Goal: Information Seeking & Learning: Learn about a topic

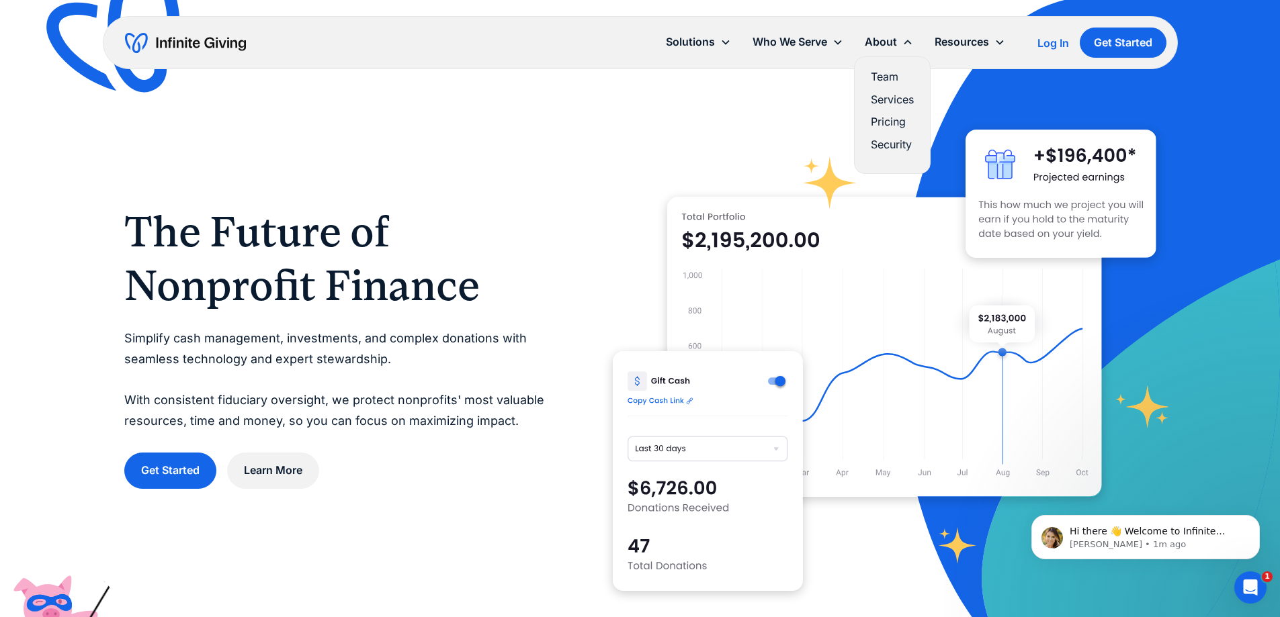
click at [881, 119] on link "Pricing" at bounding box center [892, 122] width 43 height 18
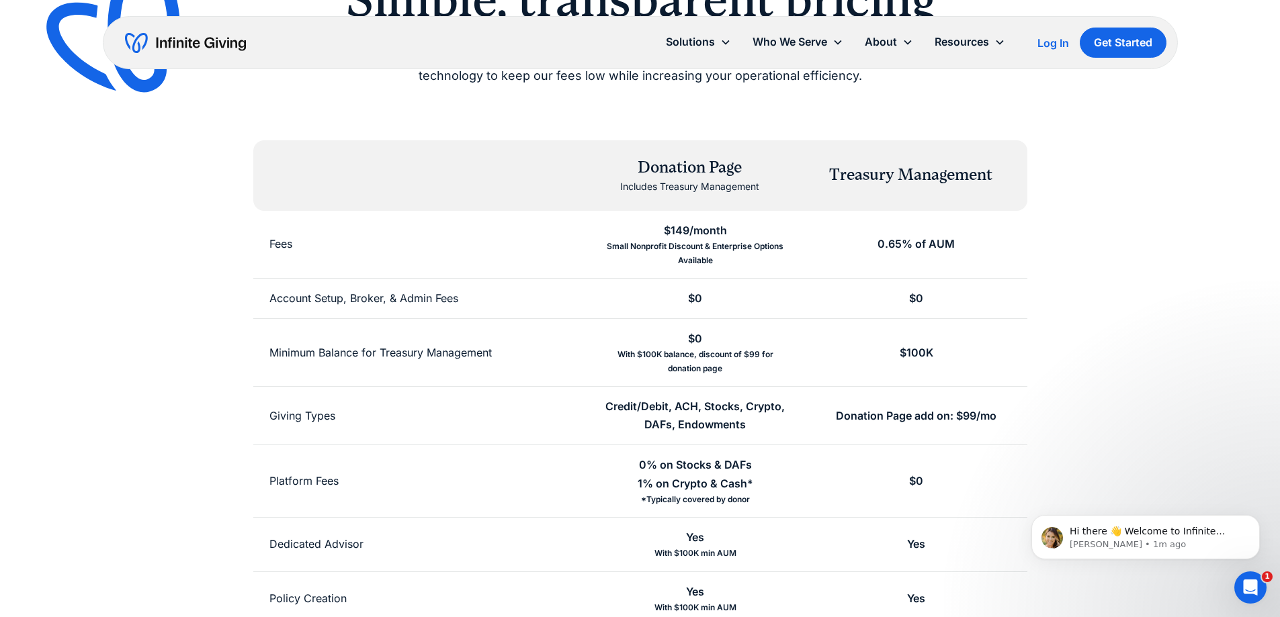
scroll to position [134, 0]
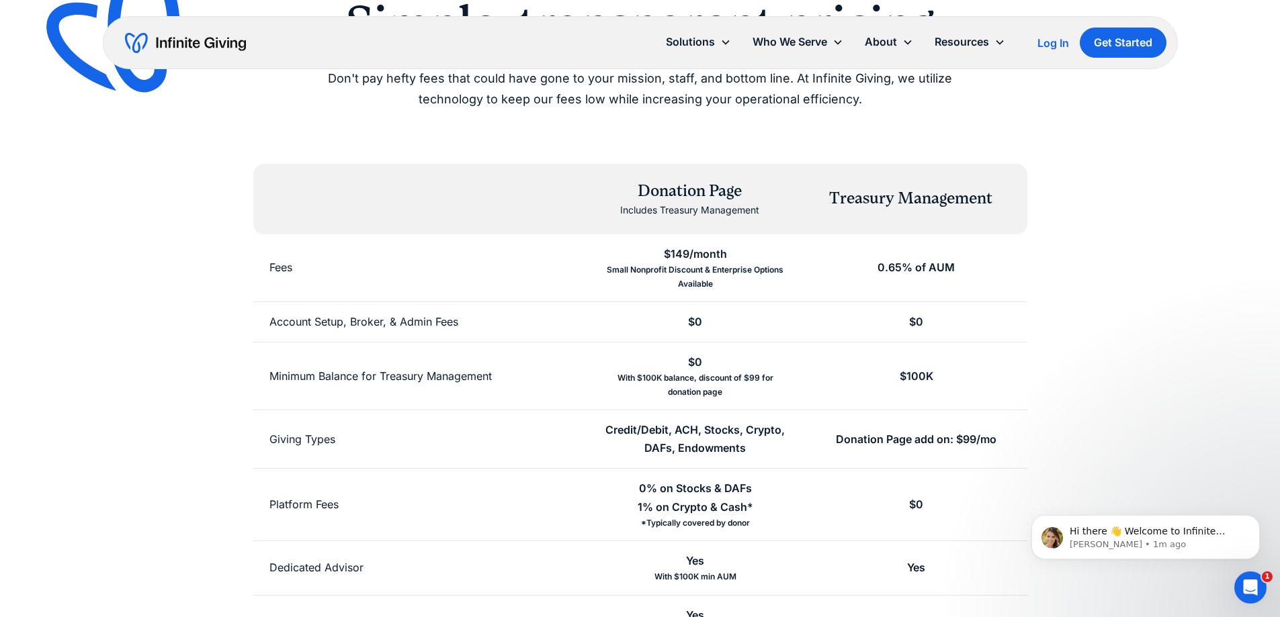
click at [717, 189] on div "Donation Page" at bounding box center [689, 191] width 139 height 23
click at [672, 255] on div "$149/month" at bounding box center [695, 254] width 63 height 18
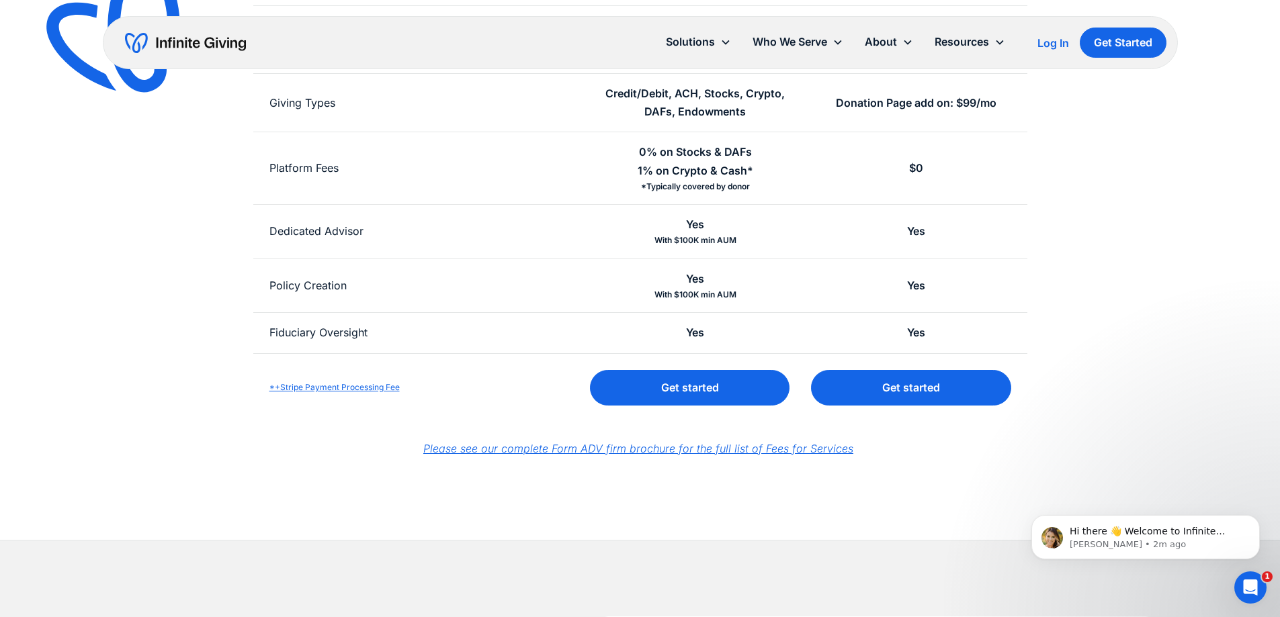
scroll to position [470, 0]
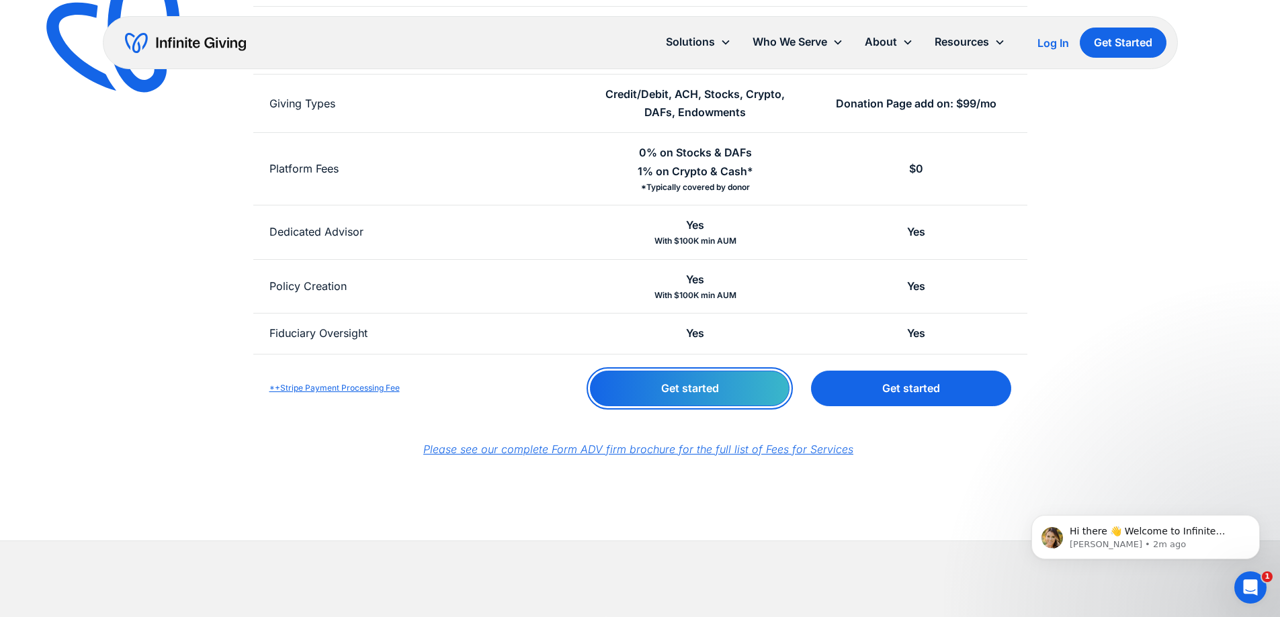
click at [638, 378] on link "Get started" at bounding box center [690, 389] width 200 height 36
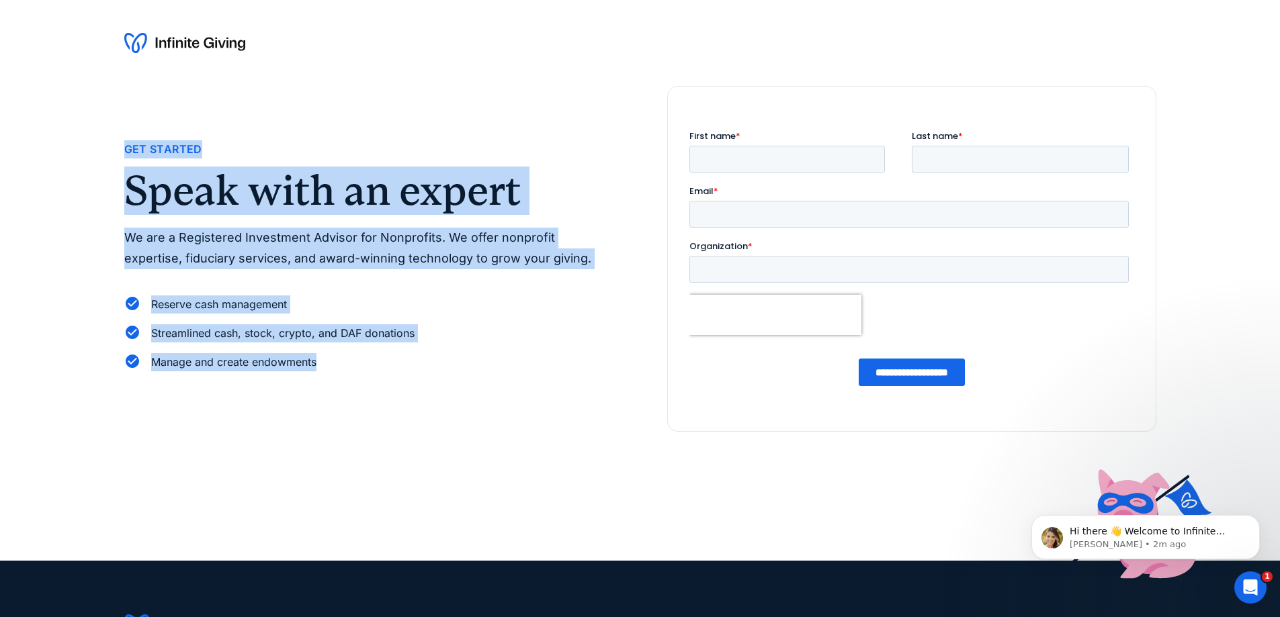
drag, startPoint x: 105, startPoint y: 151, endPoint x: 432, endPoint y: 367, distance: 391.6
click at [432, 367] on div "Get Started Speak with an expert We are a Registered Investment Advisor for Non…" at bounding box center [640, 323] width 1280 height 475
click at [432, 367] on div "Manage and create endowments" at bounding box center [368, 362] width 489 height 18
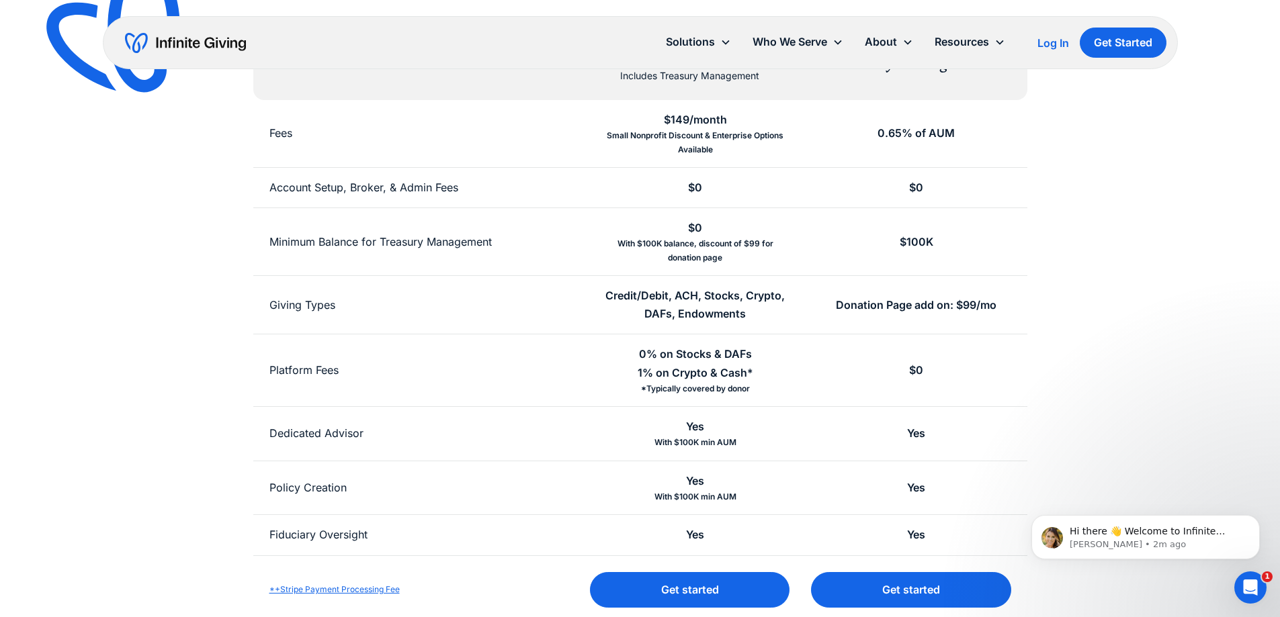
scroll to position [202, 0]
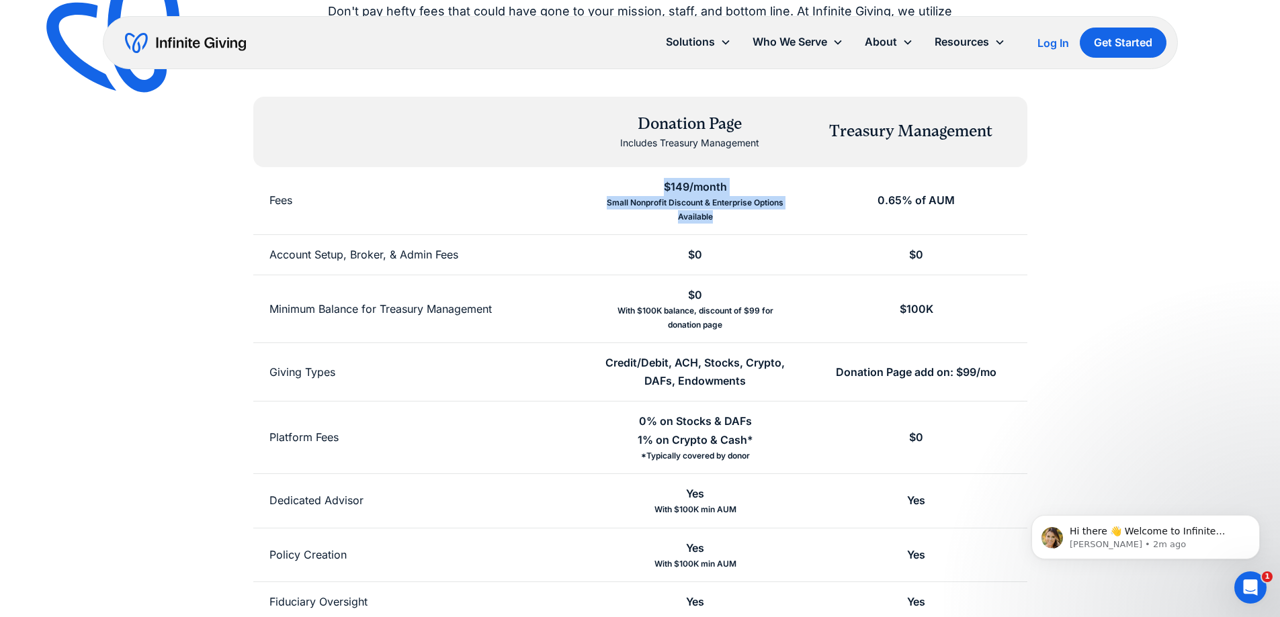
drag, startPoint x: 715, startPoint y: 220, endPoint x: 652, endPoint y: 177, distance: 76.2
click at [652, 177] on div "$149/month Small Nonprofit Discount & Enterprise Options Available" at bounding box center [694, 200] width 221 height 67
drag, startPoint x: 649, startPoint y: 179, endPoint x: 721, endPoint y: 214, distance: 79.9
click at [721, 214] on div "$149/month Small Nonprofit Discount & Enterprise Options Available" at bounding box center [694, 200] width 221 height 67
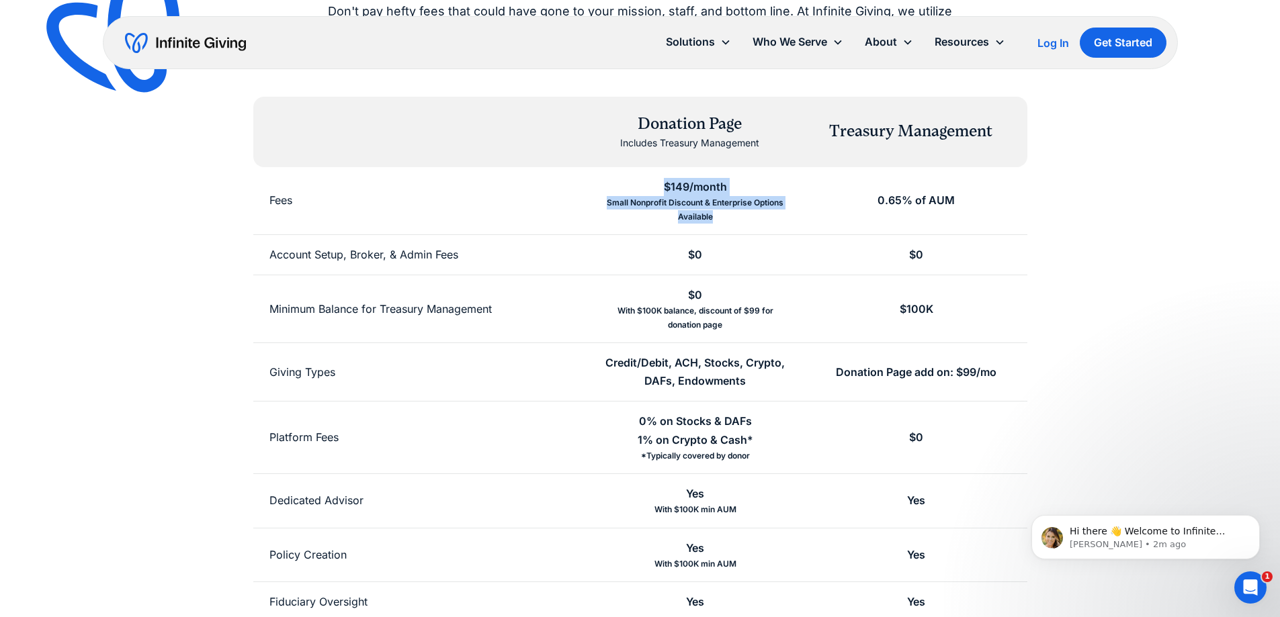
click at [721, 214] on div "Small Nonprofit Discount & Enterprise Options Available" at bounding box center [695, 210] width 189 height 28
drag, startPoint x: 725, startPoint y: 221, endPoint x: 628, endPoint y: 177, distance: 106.7
click at [632, 179] on div "$149/month Small Nonprofit Discount & Enterprise Options Available" at bounding box center [694, 200] width 221 height 67
click at [628, 177] on div "$149/month Small Nonprofit Discount & Enterprise Options Available" at bounding box center [694, 200] width 221 height 67
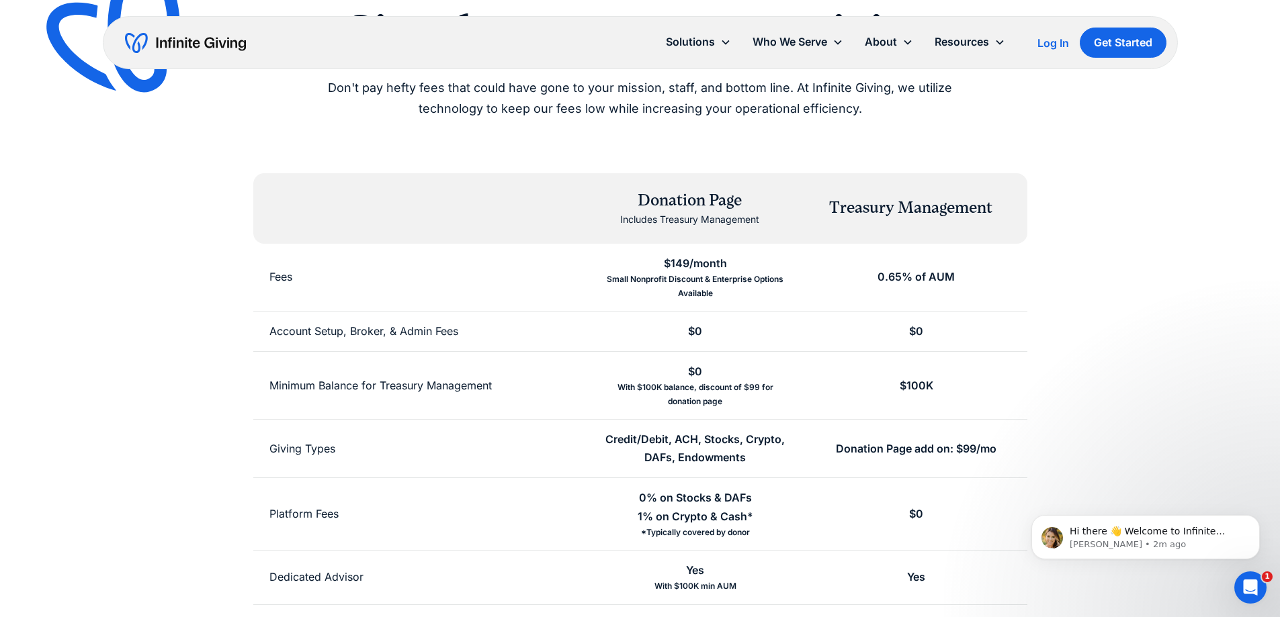
scroll to position [0, 0]
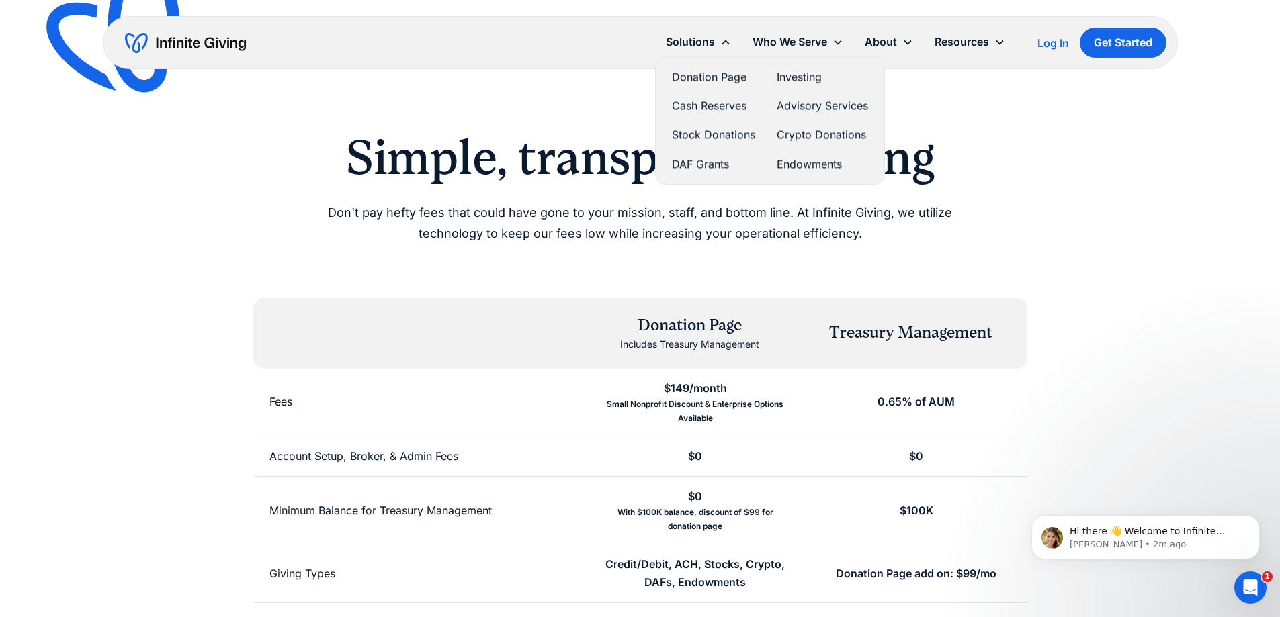
click at [677, 38] on div "Solutions" at bounding box center [690, 42] width 49 height 18
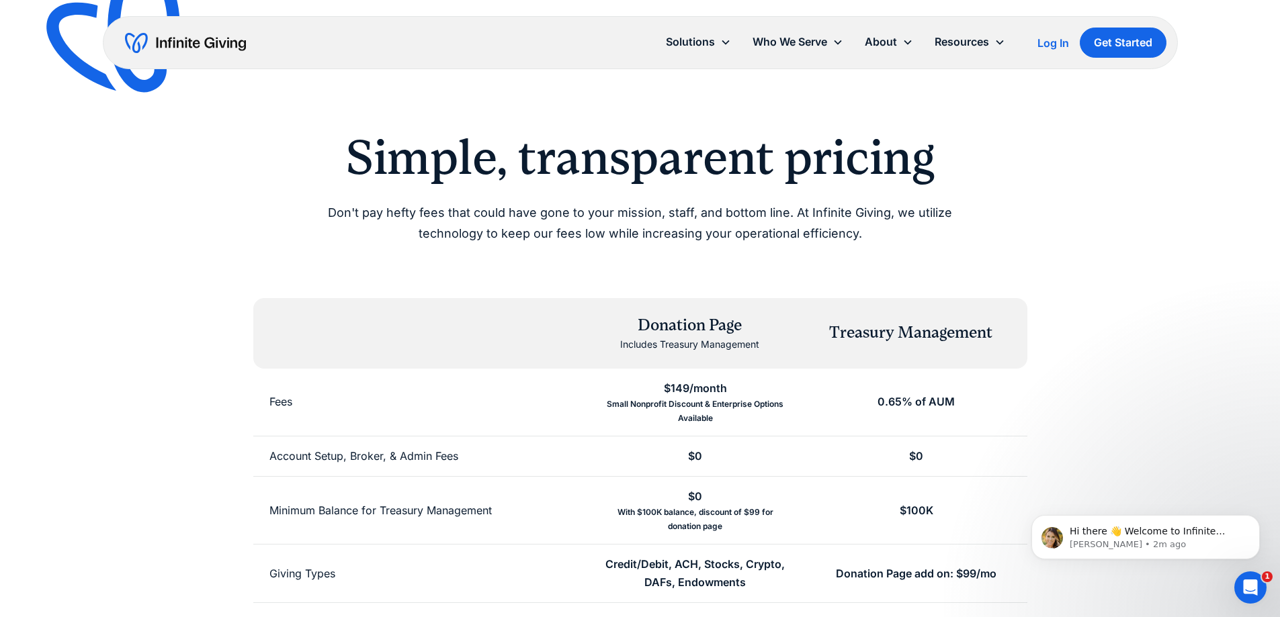
click at [698, 92] on div "Simple, transparent pricing Don't pay hefty fees that could have gone to your m…" at bounding box center [640, 505] width 1032 height 1011
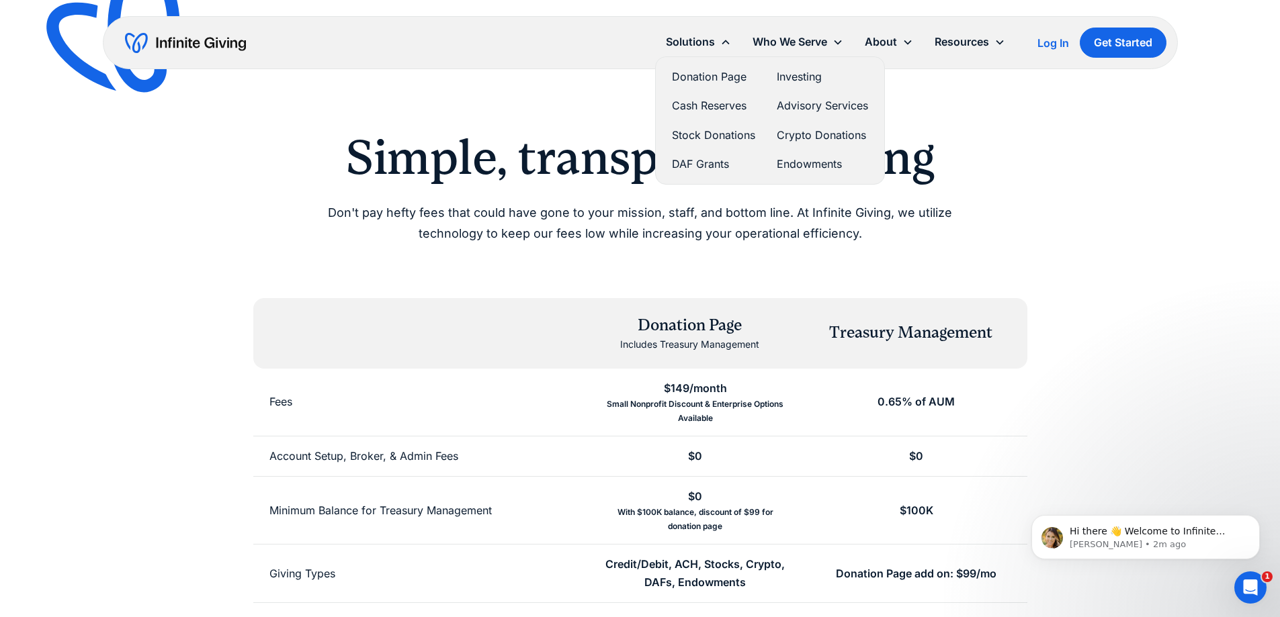
click at [714, 135] on link "Stock Donations" at bounding box center [713, 135] width 83 height 18
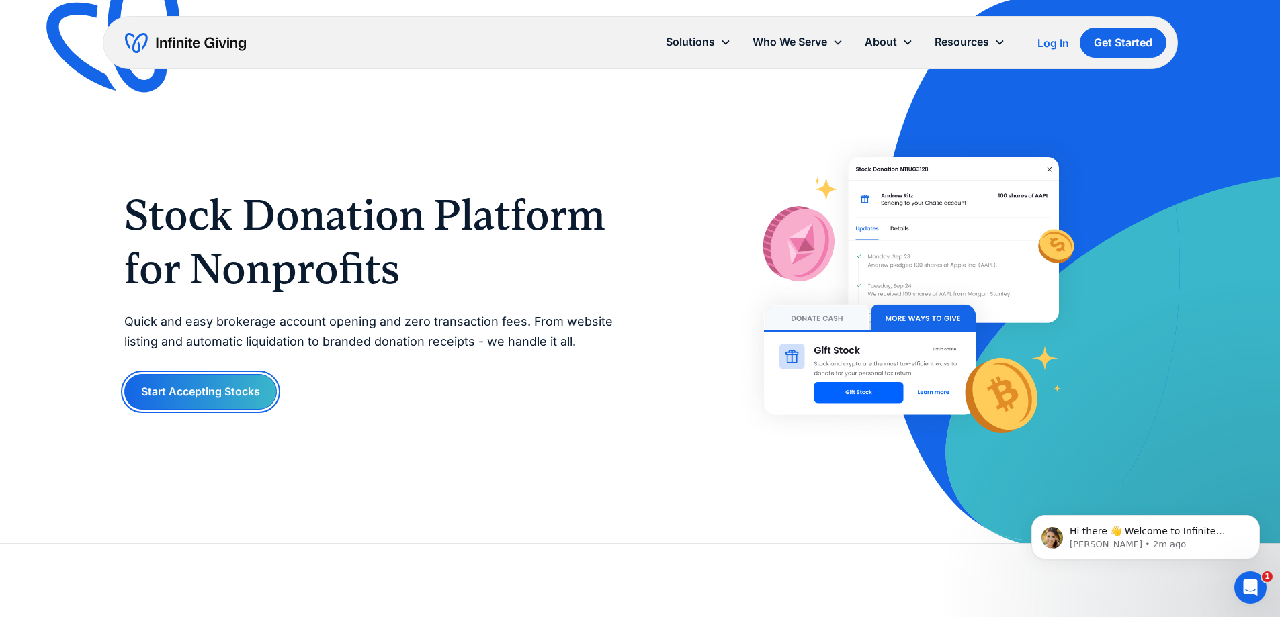
click at [238, 398] on link "Start Accepting Stocks" at bounding box center [200, 392] width 152 height 36
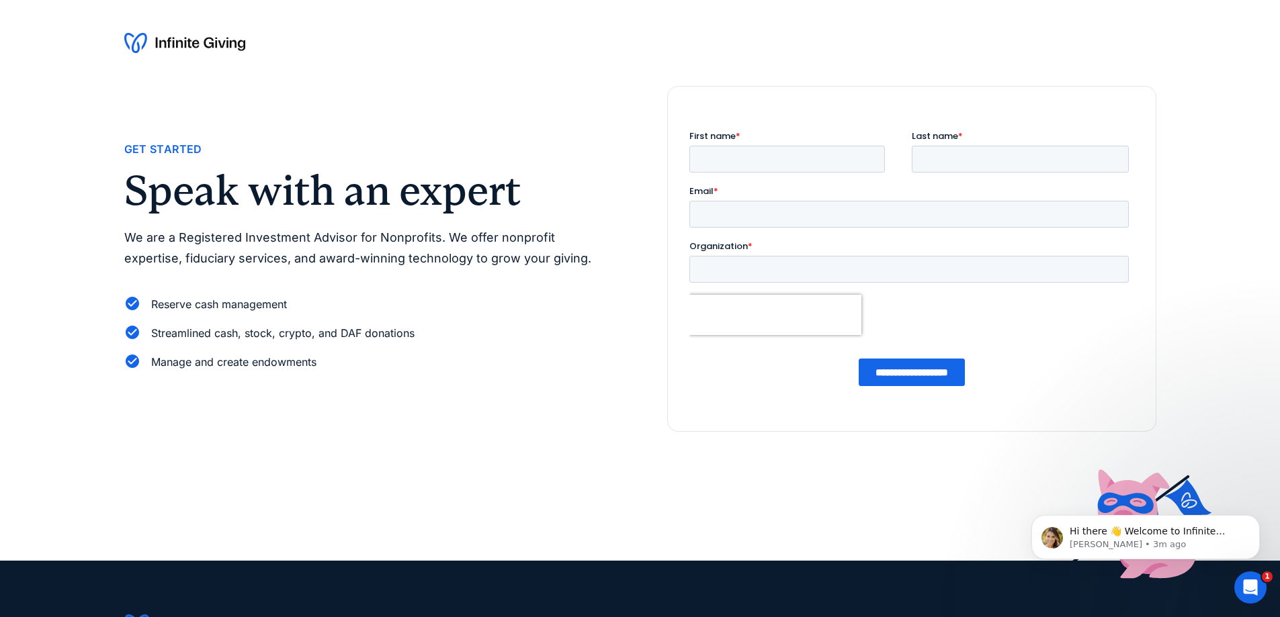
click at [210, 32] on div at bounding box center [640, 43] width 1280 height 86
click at [198, 46] on img at bounding box center [184, 42] width 121 height 21
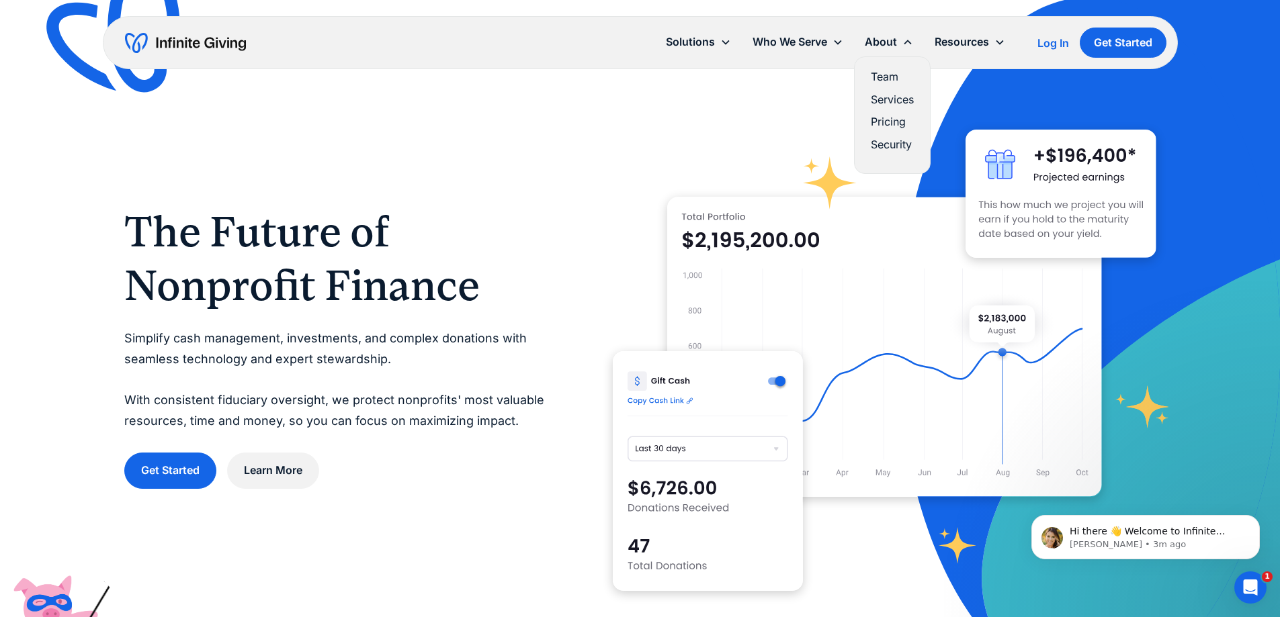
click at [890, 119] on link "Pricing" at bounding box center [892, 122] width 43 height 18
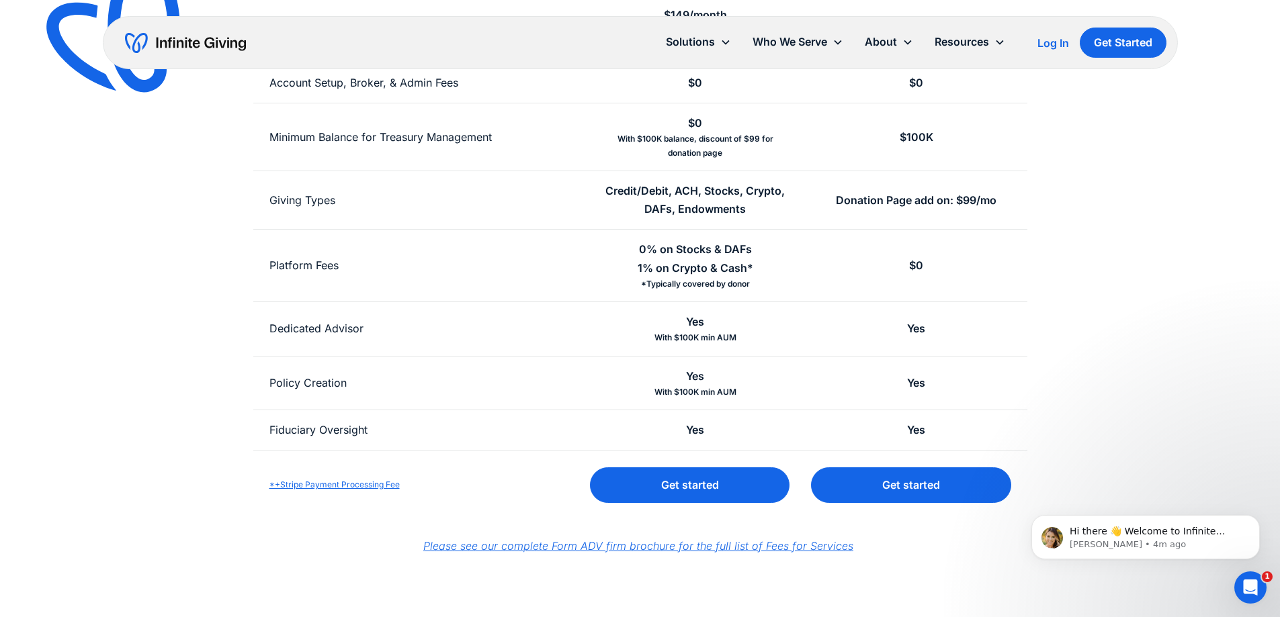
scroll to position [403, 0]
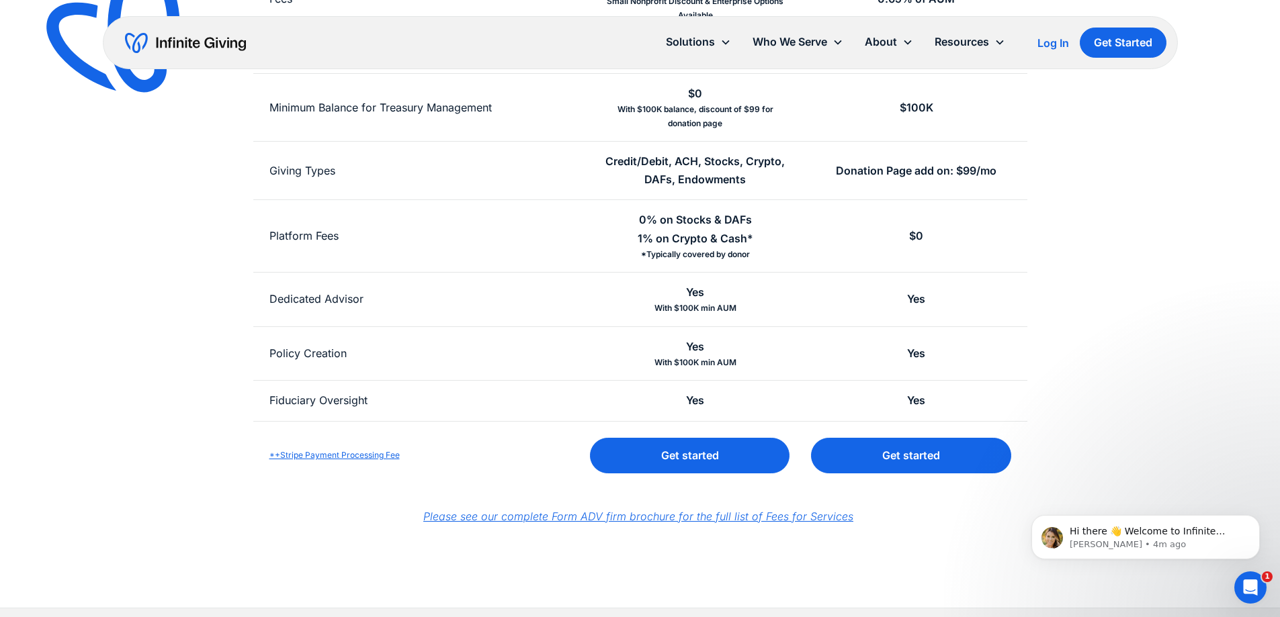
click at [565, 513] on em "Please see our complete Form ADV firm brochure for the full list of Fees for Se…" at bounding box center [638, 516] width 430 height 13
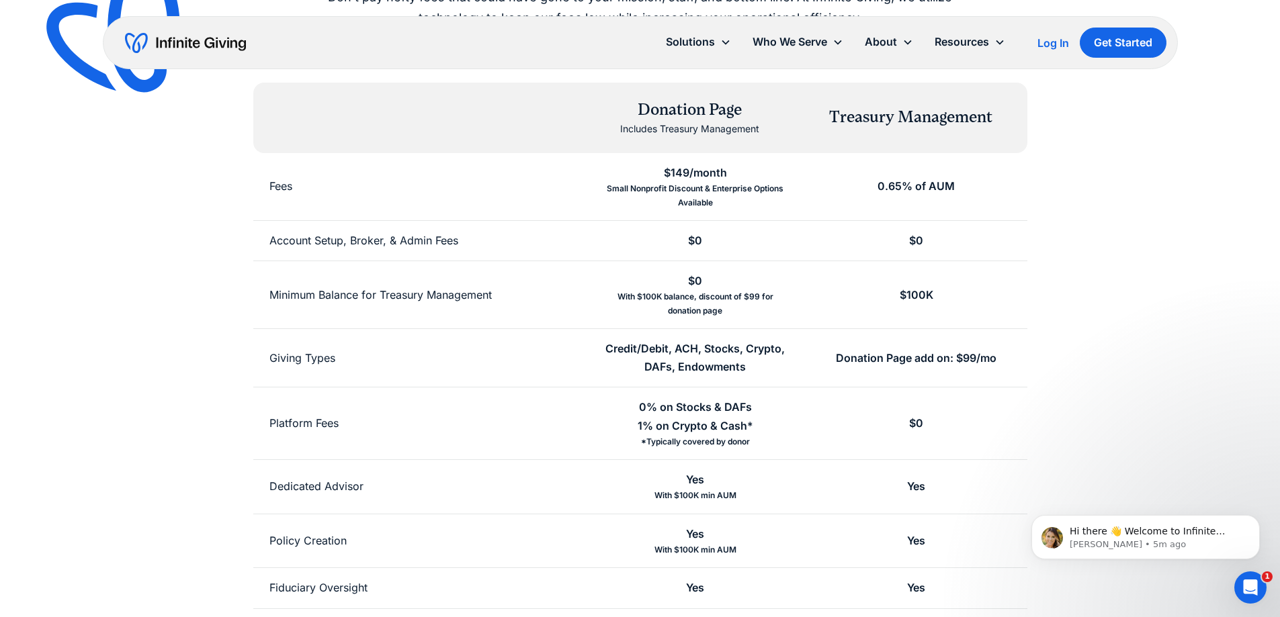
scroll to position [0, 0]
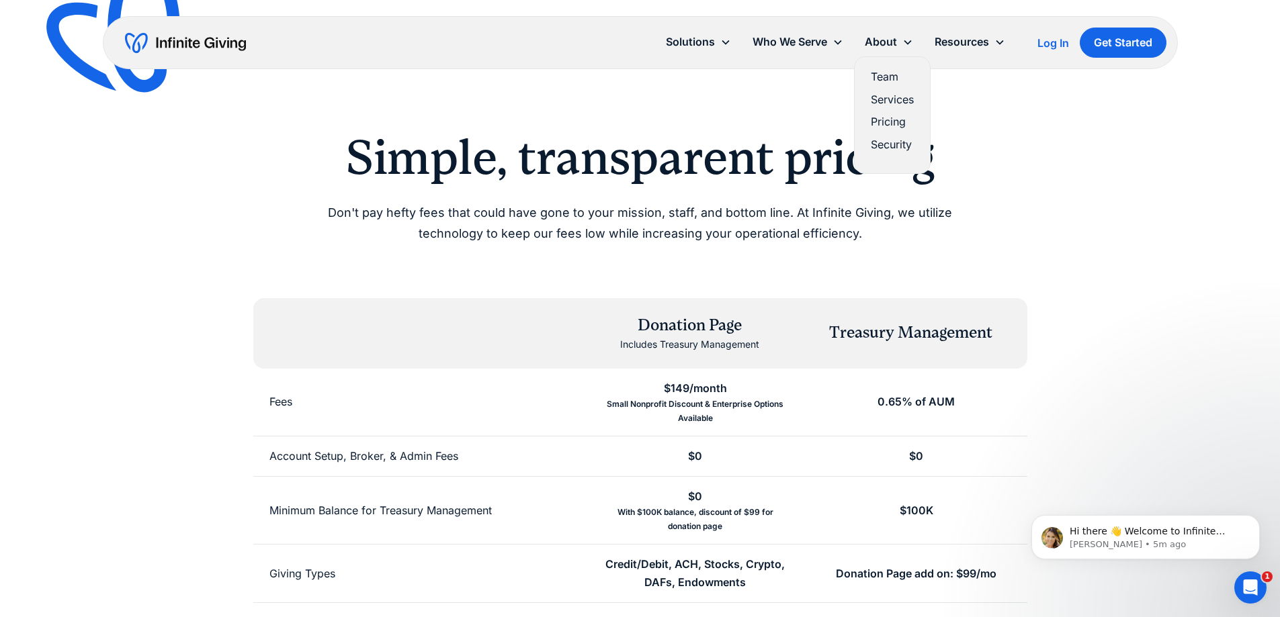
click at [881, 75] on link "Team" at bounding box center [892, 77] width 43 height 18
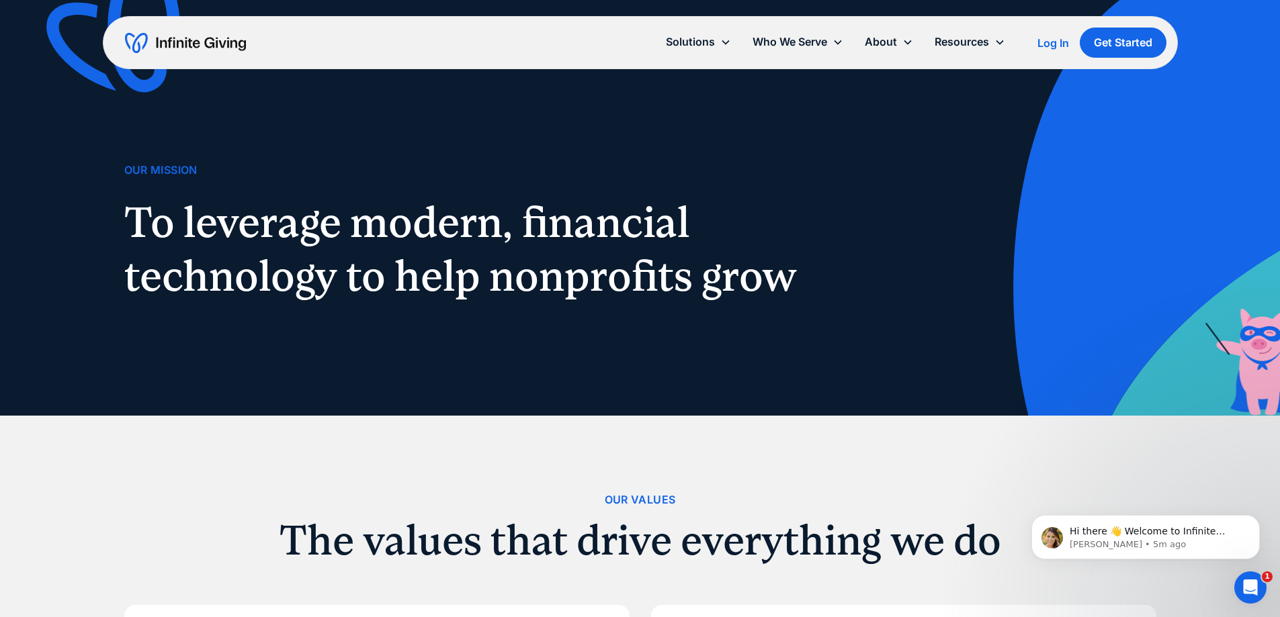
click at [175, 44] on img "home" at bounding box center [185, 42] width 121 height 21
